Goal: Task Accomplishment & Management: Complete application form

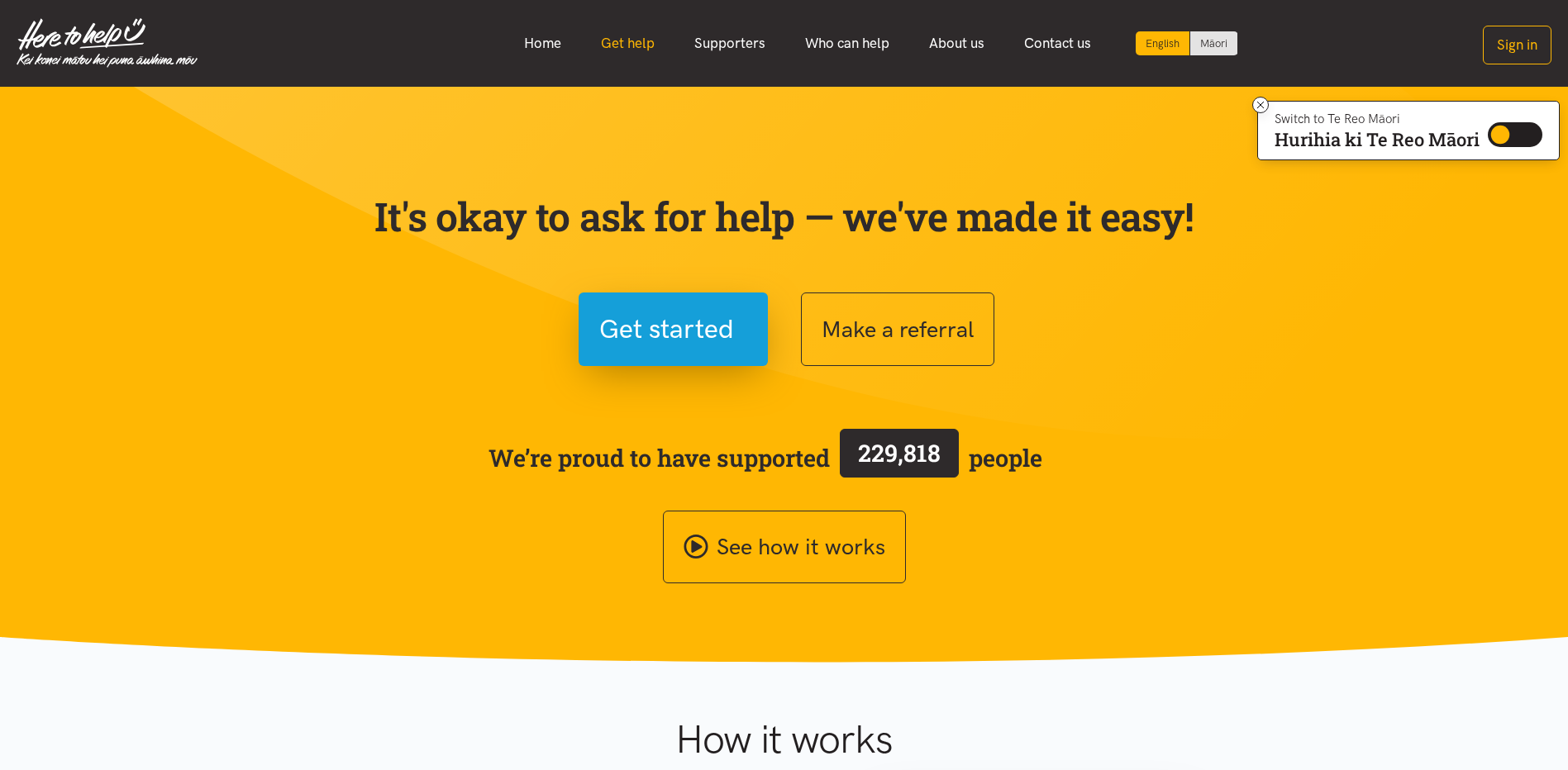
click at [648, 42] on link "Get help" at bounding box center [628, 43] width 93 height 36
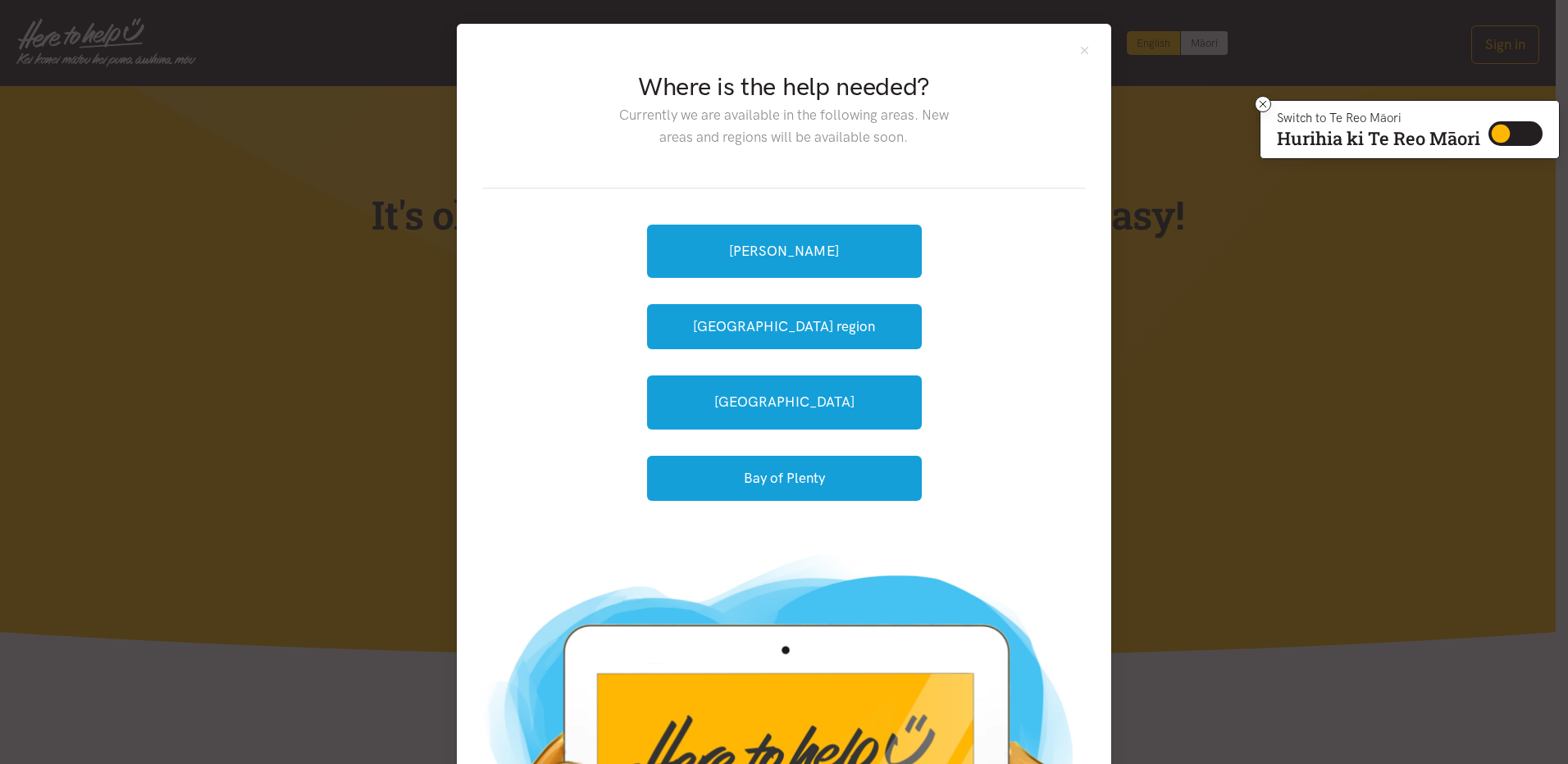
scroll to position [165, 0]
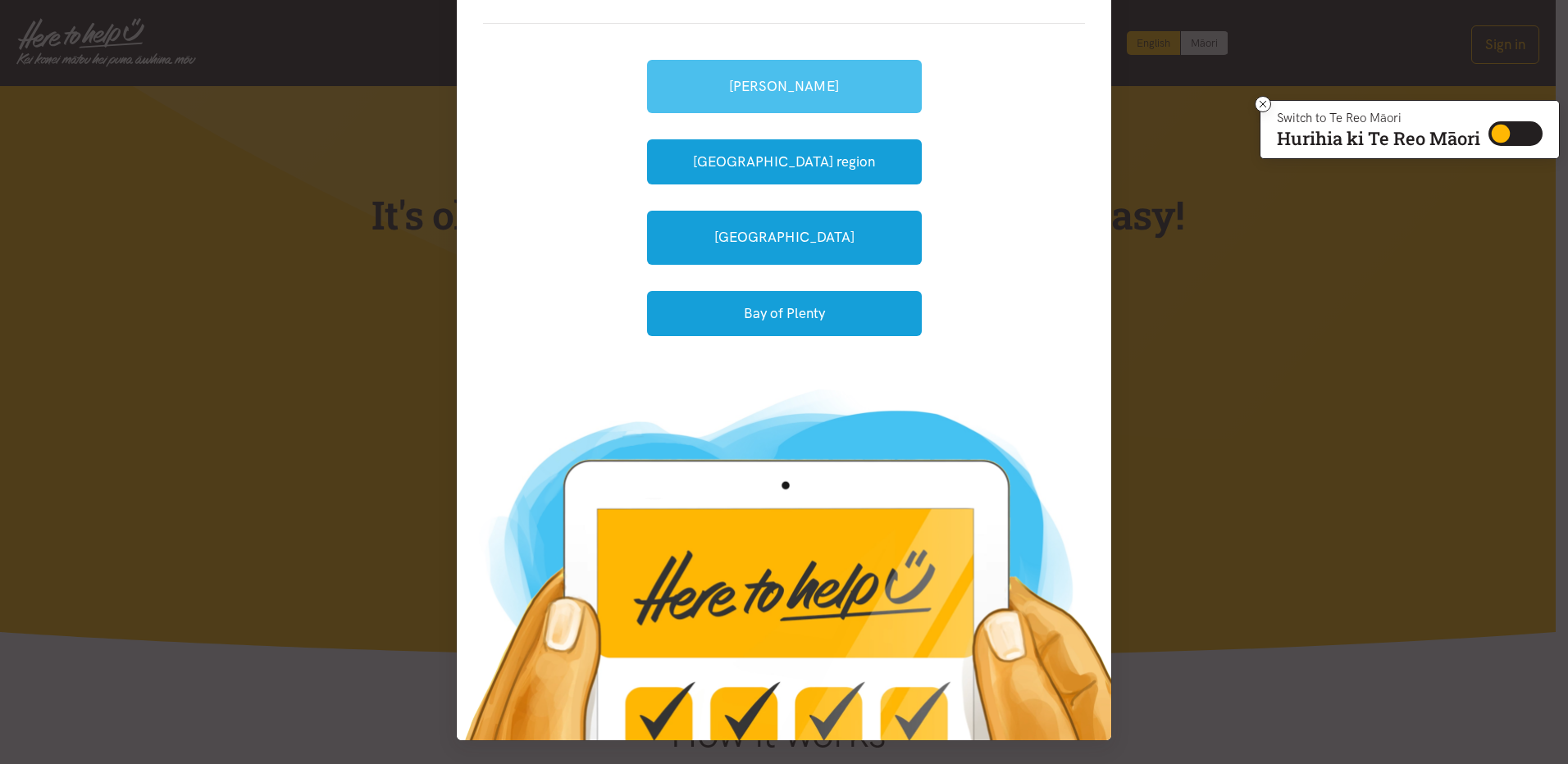
click at [821, 97] on link "[PERSON_NAME]" at bounding box center [784, 86] width 275 height 54
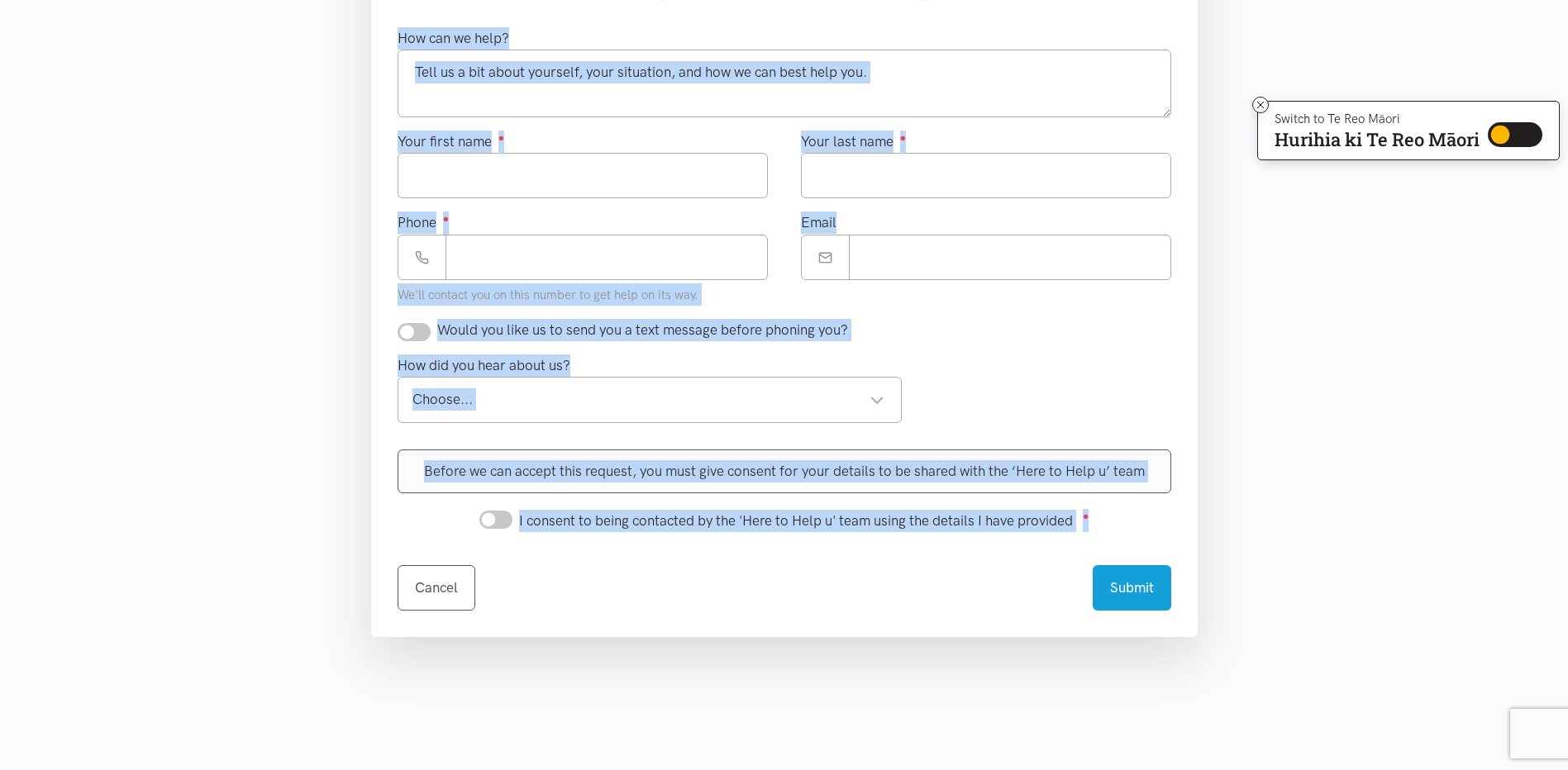
scroll to position [815, 0]
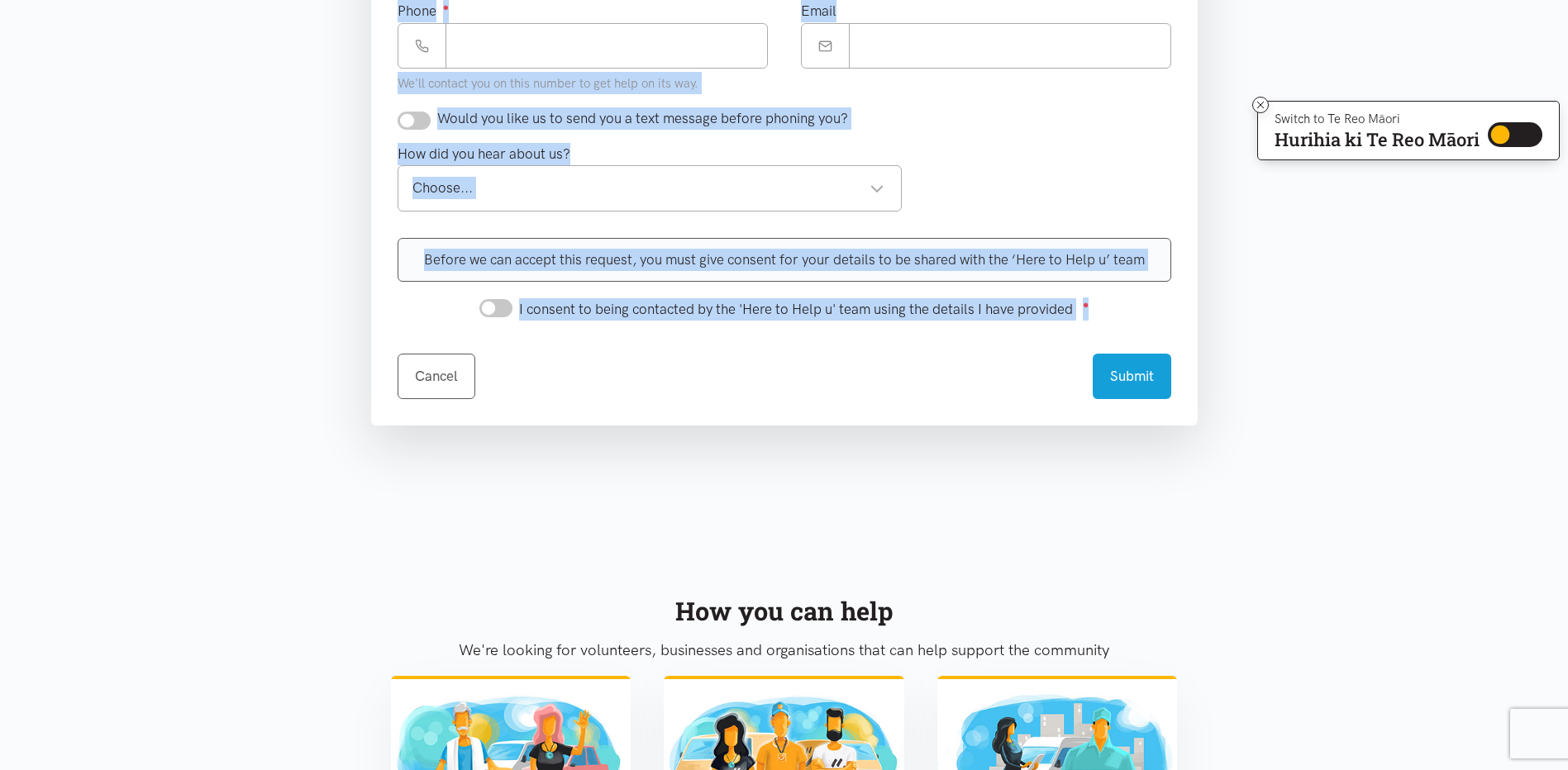
drag, startPoint x: 401, startPoint y: 58, endPoint x: 985, endPoint y: 385, distance: 669.3
drag, startPoint x: 985, startPoint y: 385, endPoint x: 898, endPoint y: 354, distance: 92.4
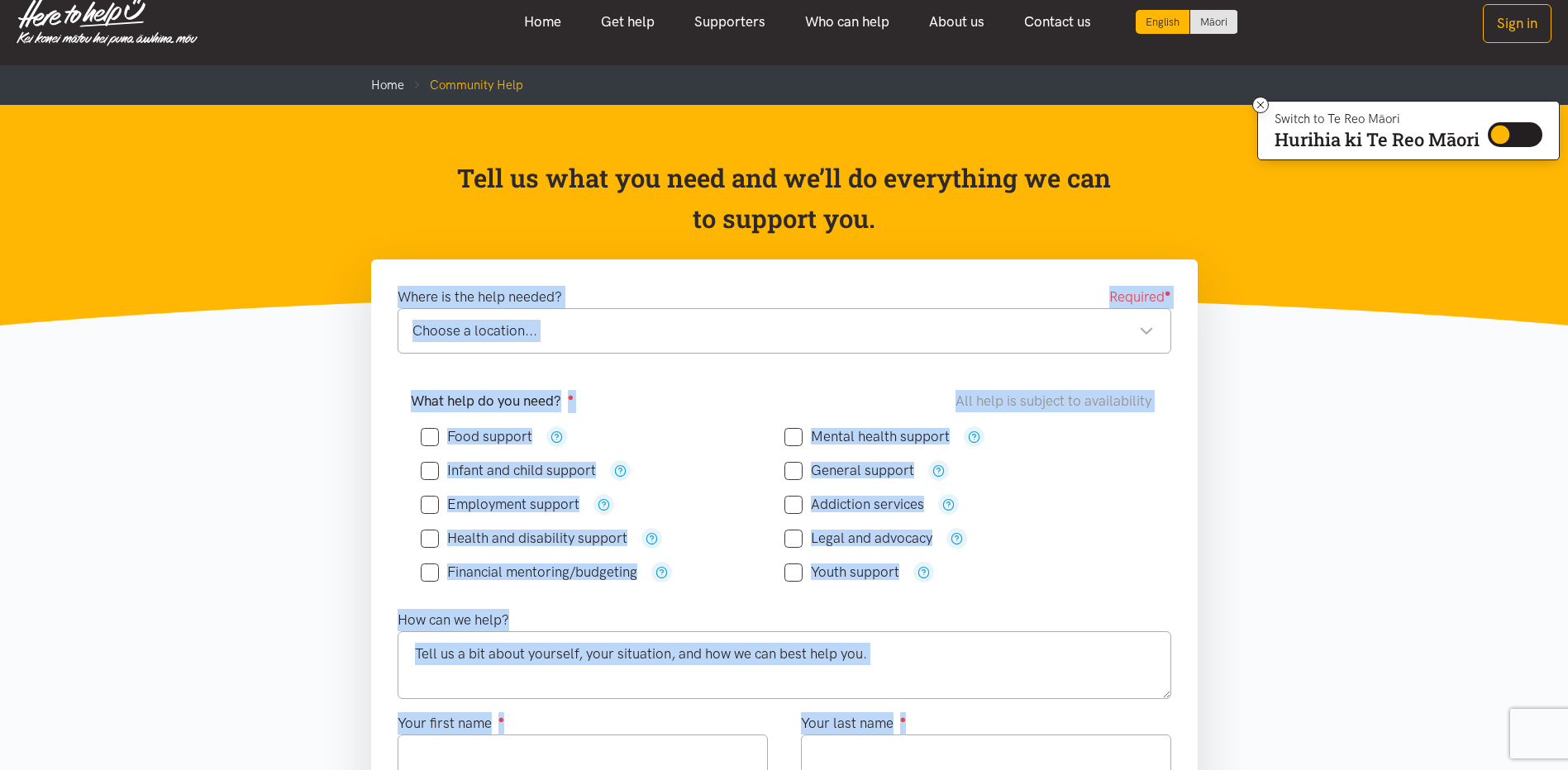
scroll to position [0, 0]
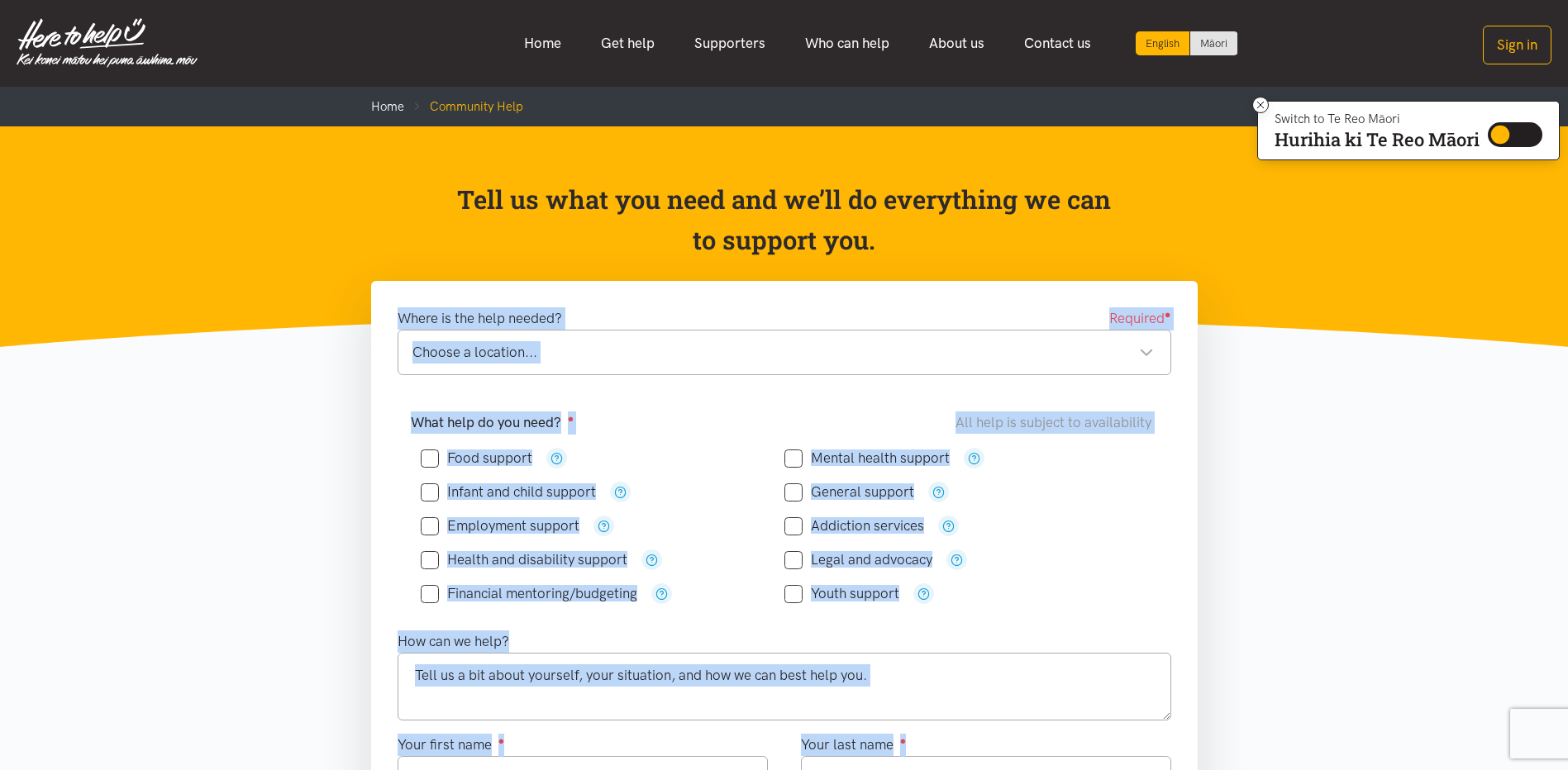
click at [785, 320] on div "Where is the help needed? Required ●" at bounding box center [784, 318] width 773 height 22
click at [788, 316] on div "Where is the help needed? Required ●" at bounding box center [784, 318] width 773 height 22
click at [789, 316] on div "Where is the help needed? Required ●" at bounding box center [784, 318] width 773 height 22
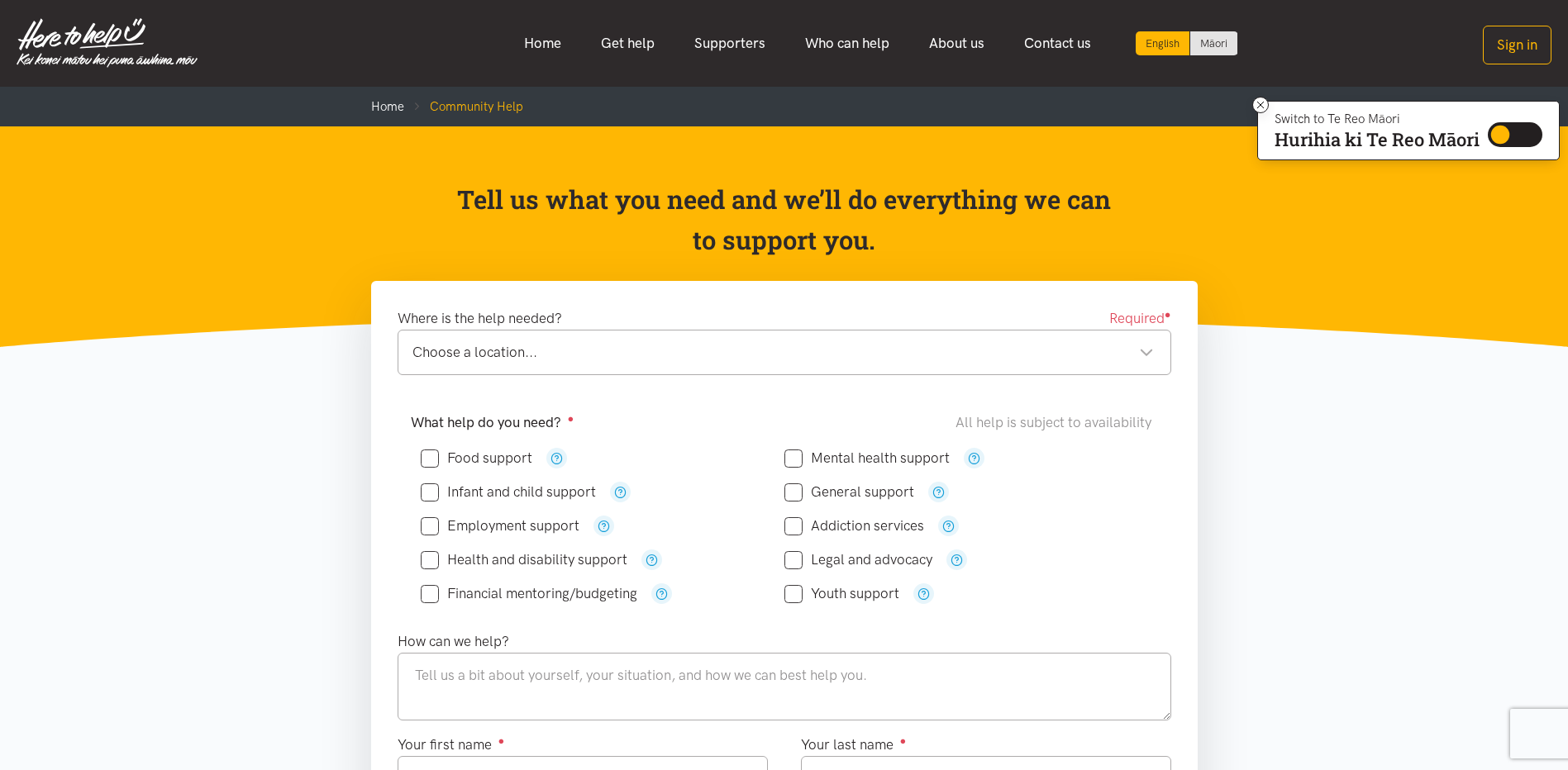
drag, startPoint x: 246, startPoint y: 53, endPoint x: 38, endPoint y: 142, distance: 226.2
click at [38, 142] on header "Tell us what you need and we’ll do everything we can to support you." at bounding box center [784, 236] width 1568 height 221
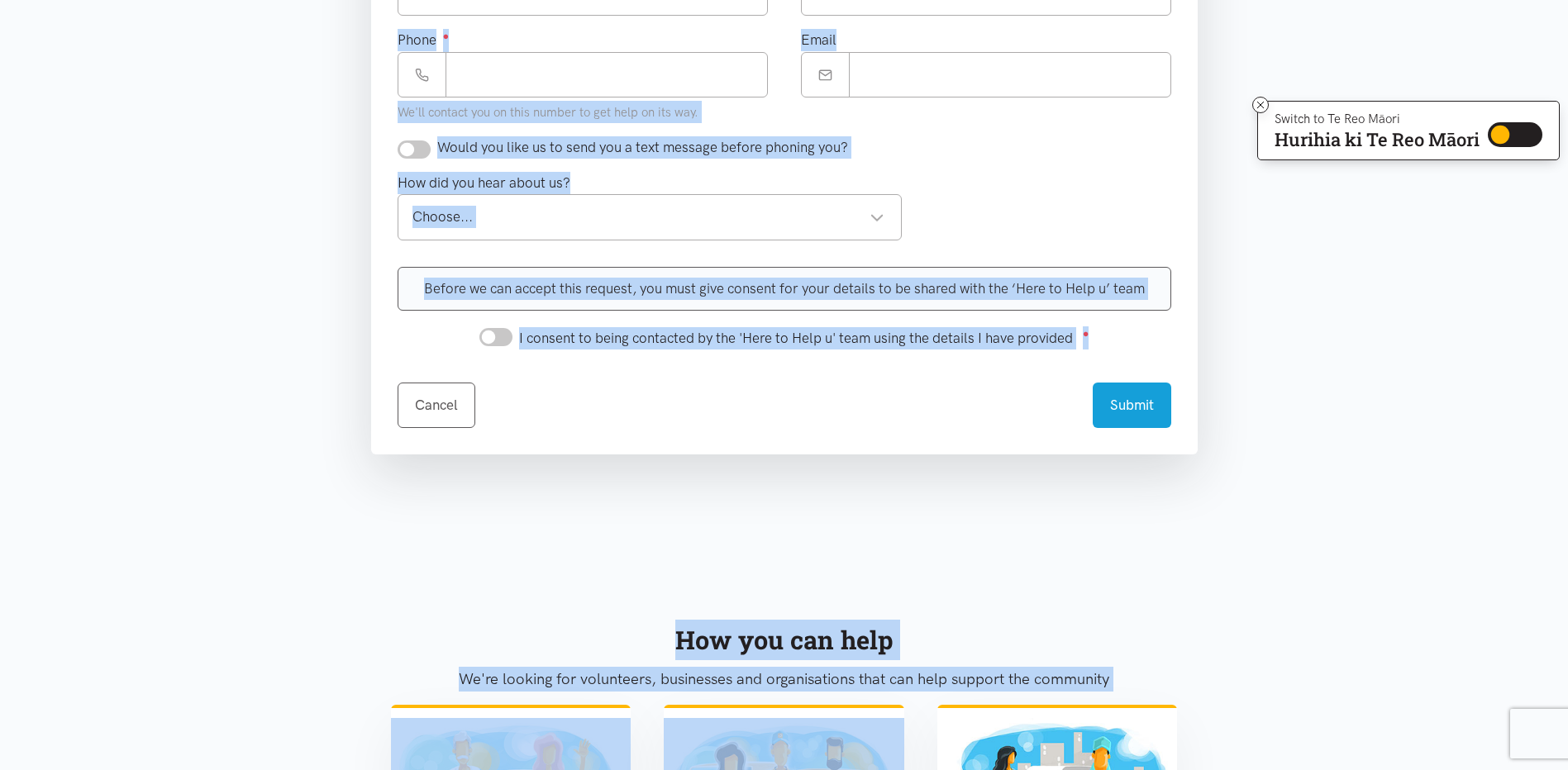
scroll to position [854, 0]
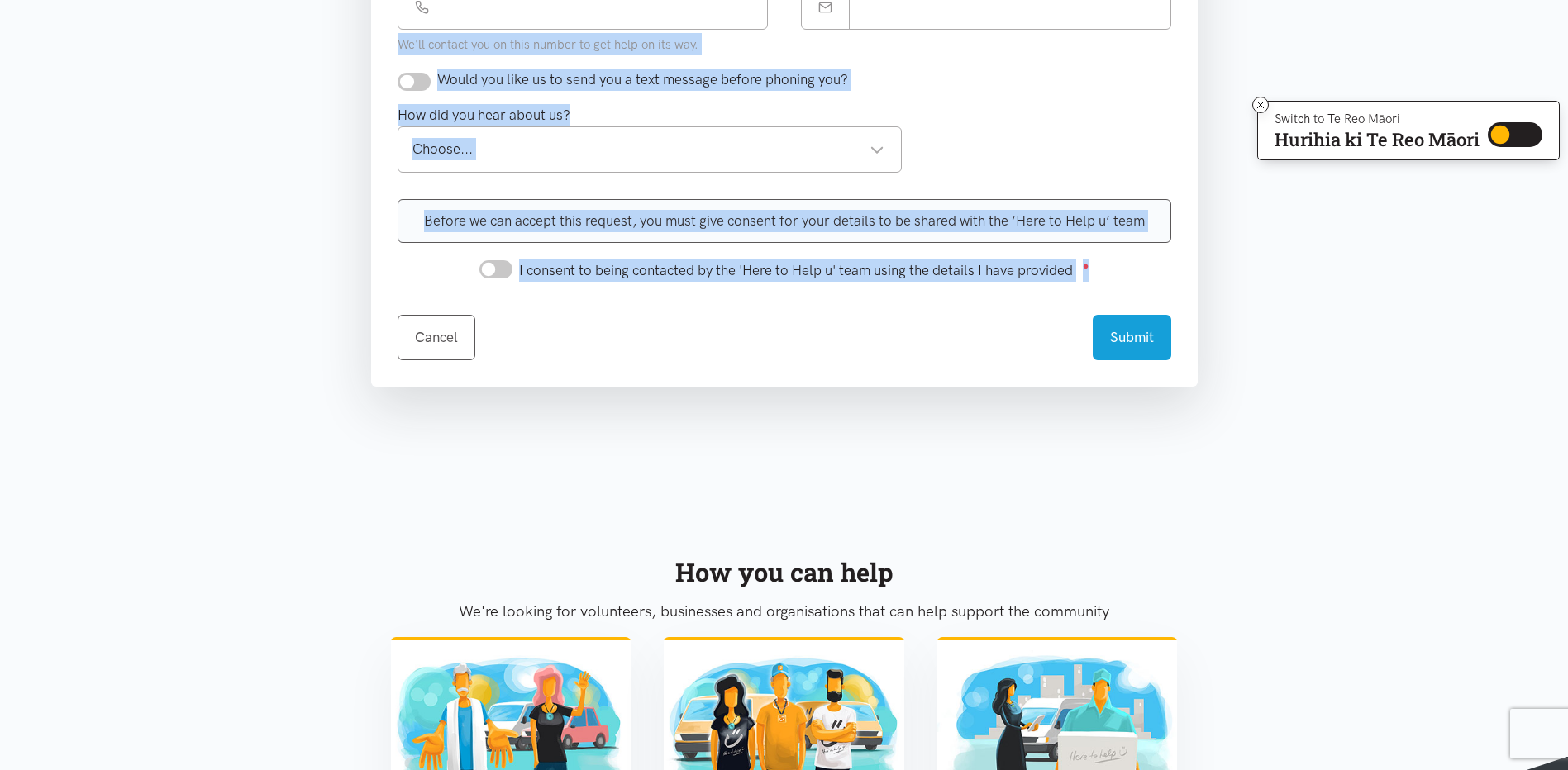
drag, startPoint x: 22, startPoint y: 8, endPoint x: 1033, endPoint y: 365, distance: 1072.2
click at [1033, 365] on body "Skip to content Switch to Te Reo Māori Hurihia ki Te Reo Māori Switch to Te Reo…" at bounding box center [784, 195] width 1568 height 2098
drag, startPoint x: 1033, startPoint y: 365, endPoint x: 844, endPoint y: 329, distance: 192.4
drag, startPoint x: 162, startPoint y: 415, endPoint x: 168, endPoint y: 270, distance: 145.1
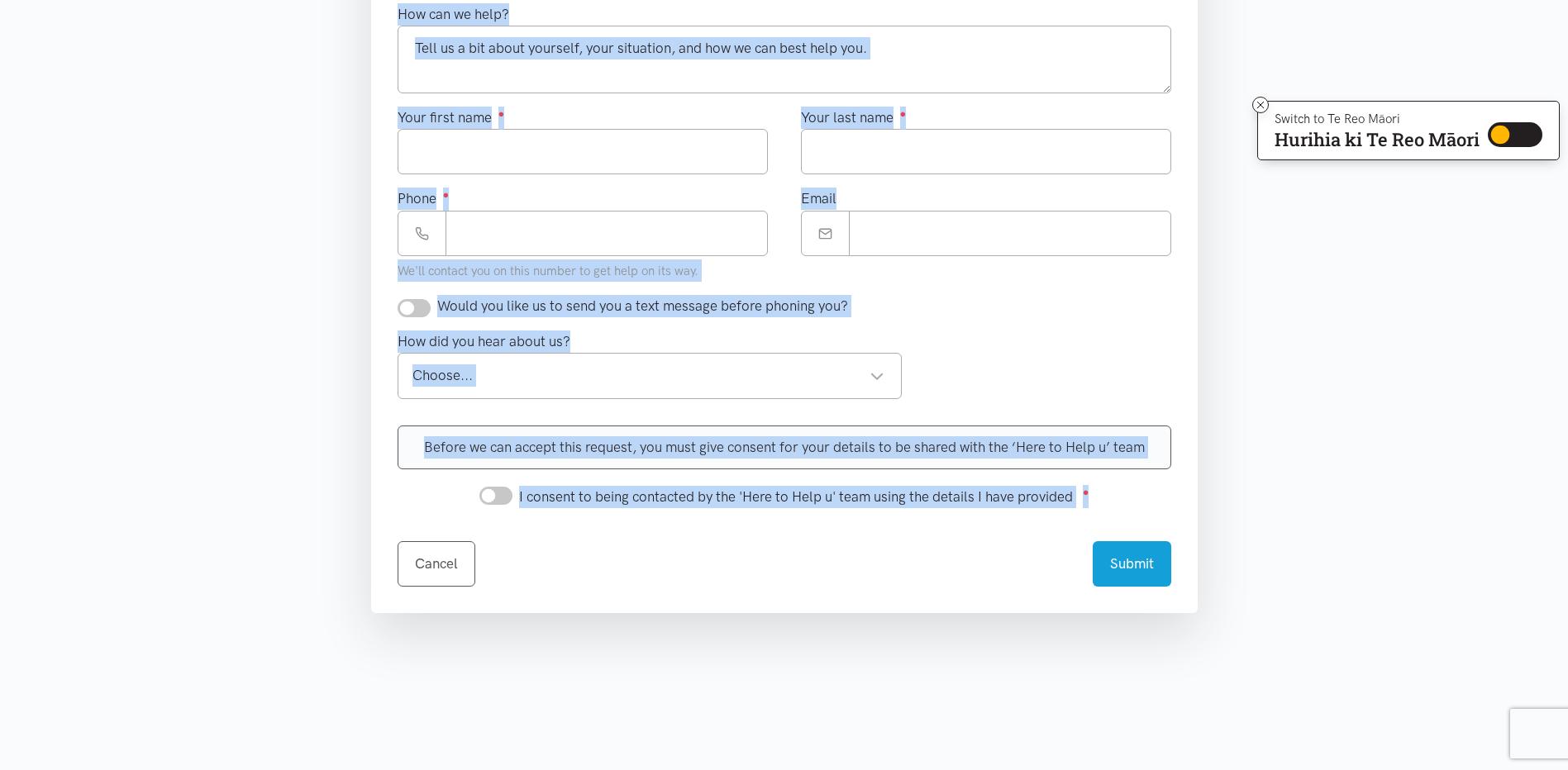
scroll to position [524, 0]
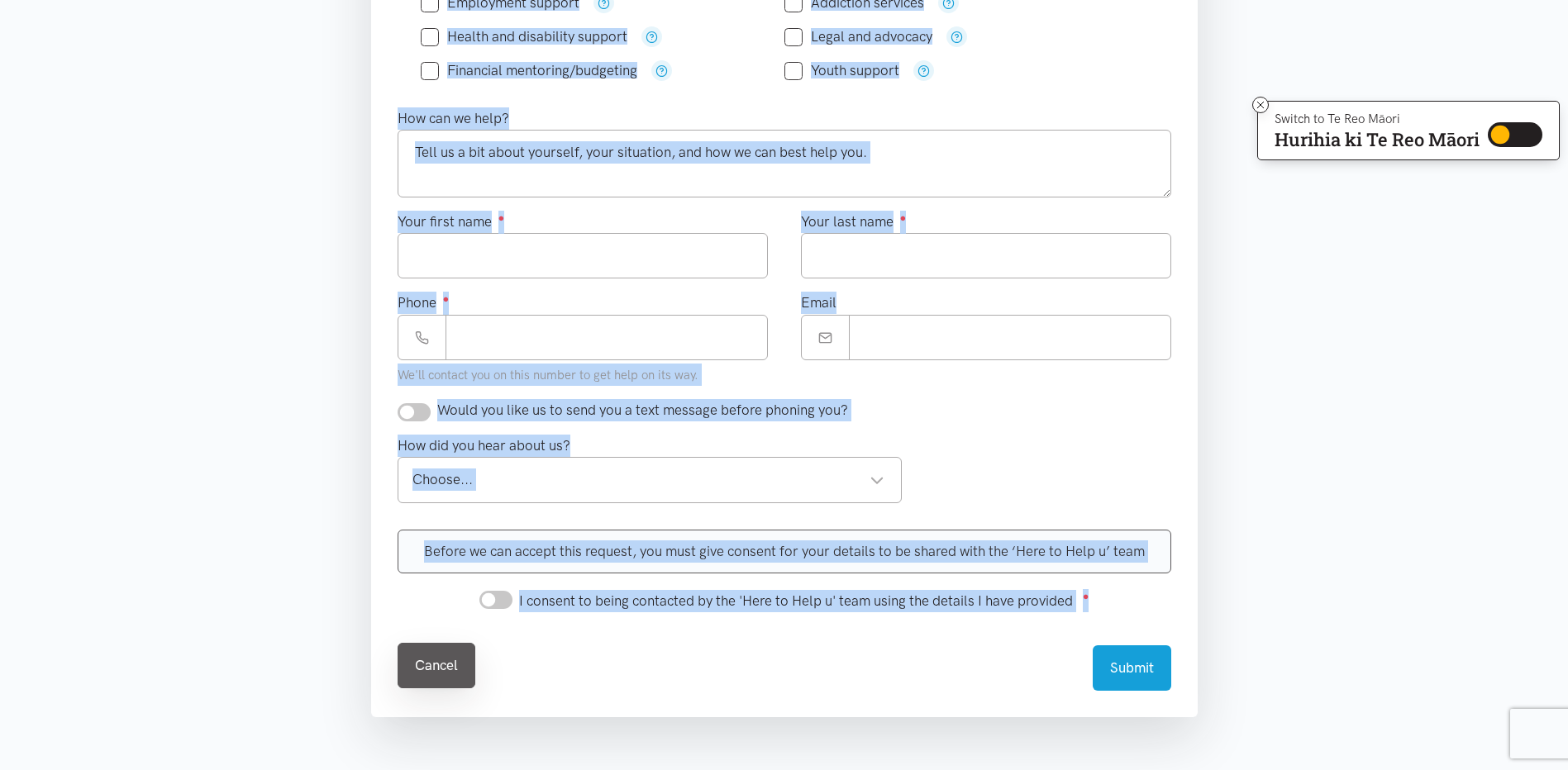
click at [455, 673] on link "Cancel" at bounding box center [436, 666] width 77 height 46
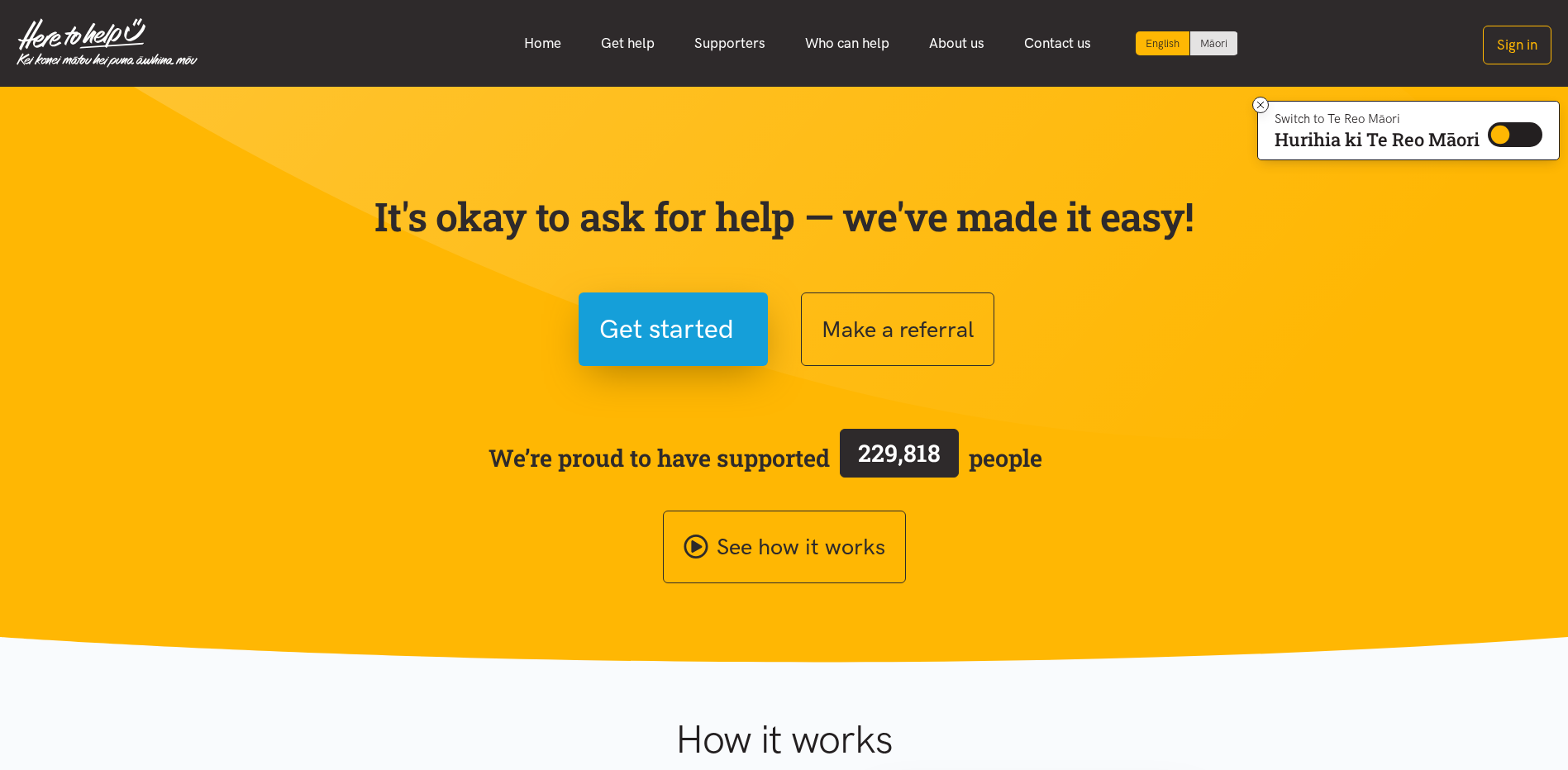
drag, startPoint x: 0, startPoint y: 0, endPoint x: 227, endPoint y: 333, distance: 403.0
click at [227, 333] on section "It's okay to ask for help — we've made it easy! Get started Make a referral We’…" at bounding box center [784, 375] width 1568 height 576
